Goal: Communication & Community: Participate in discussion

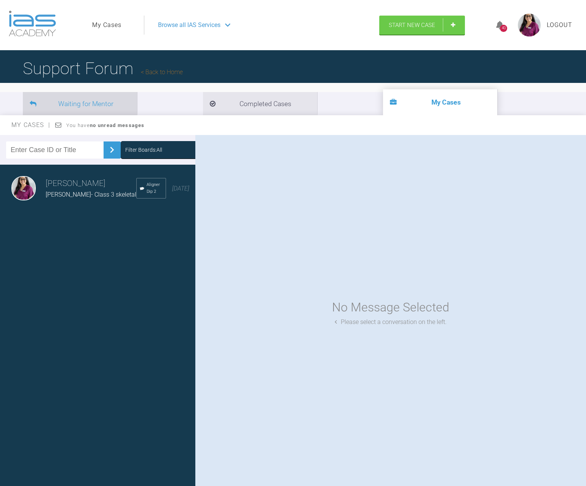
click at [108, 100] on li "Waiting for Mentor" at bounding box center [80, 103] width 114 height 23
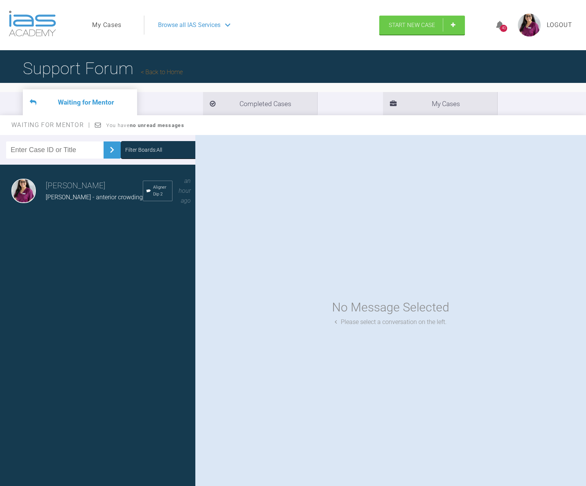
click at [159, 71] on link "Back to Home" at bounding box center [162, 71] width 42 height 7
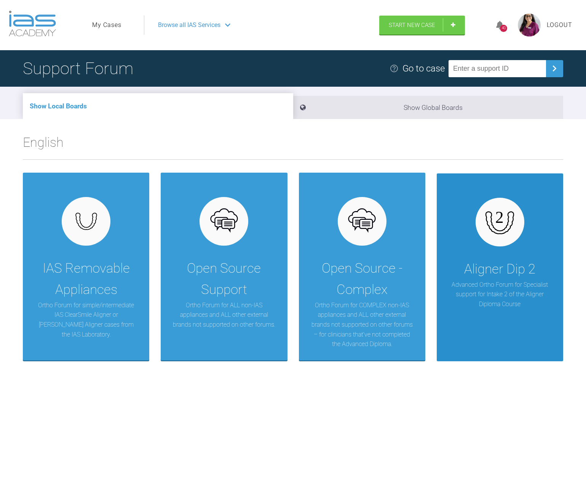
click at [496, 270] on div "Aligner Dip 2" at bounding box center [499, 269] width 71 height 21
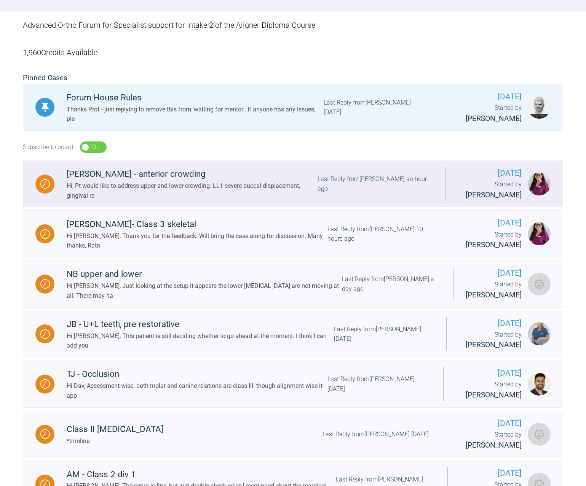
scroll to position [152, 0]
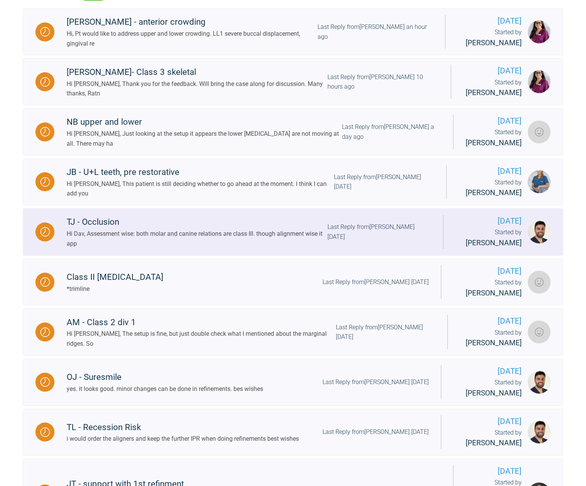
click at [154, 225] on div "TJ - Occlusion" at bounding box center [197, 222] width 261 height 14
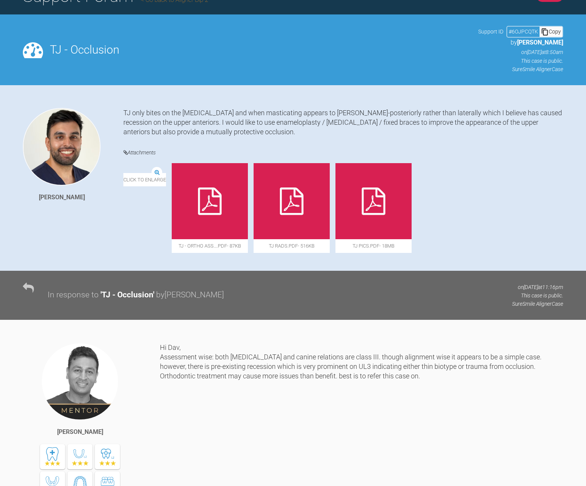
scroll to position [76, 0]
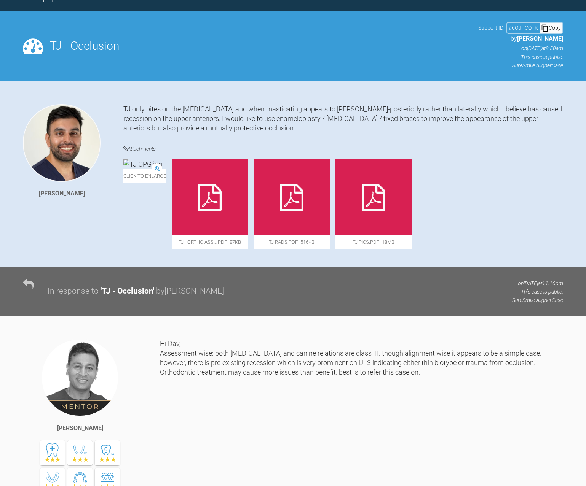
click at [411, 212] on div at bounding box center [373, 197] width 76 height 76
click at [248, 217] on div at bounding box center [210, 197] width 76 height 76
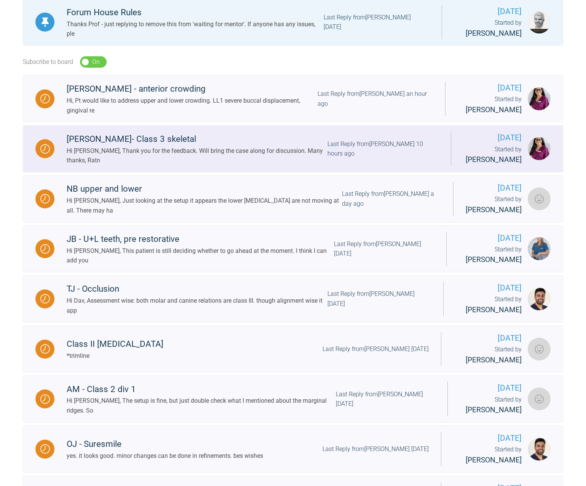
scroll to position [345, 0]
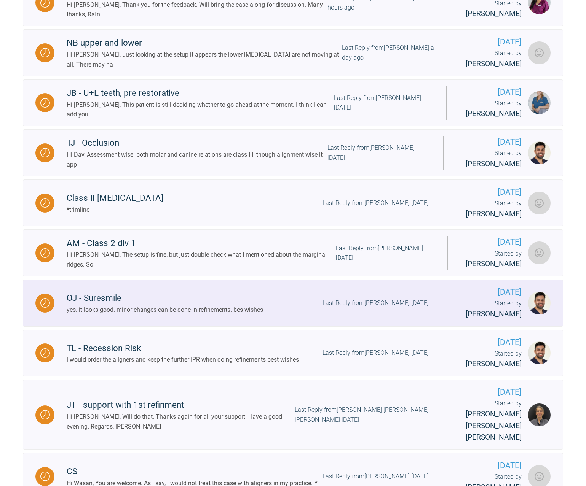
click at [110, 302] on div "OJ - Suresmile" at bounding box center [165, 298] width 196 height 14
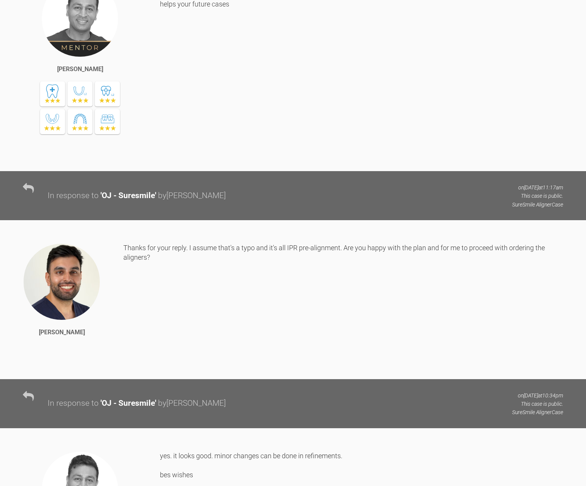
scroll to position [1439, 0]
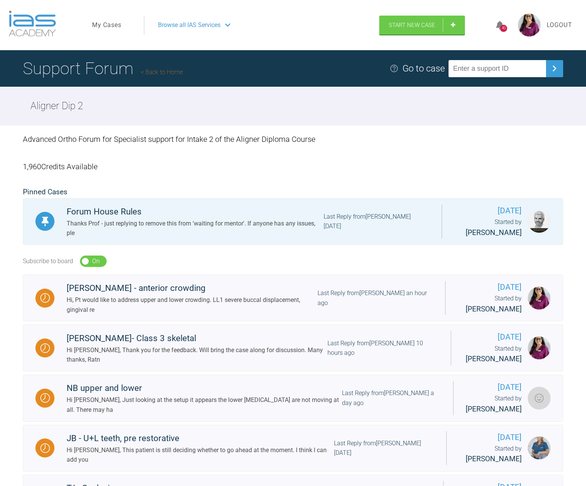
click at [559, 24] on span "Logout" at bounding box center [558, 25] width 25 height 10
